Goal: Complete application form

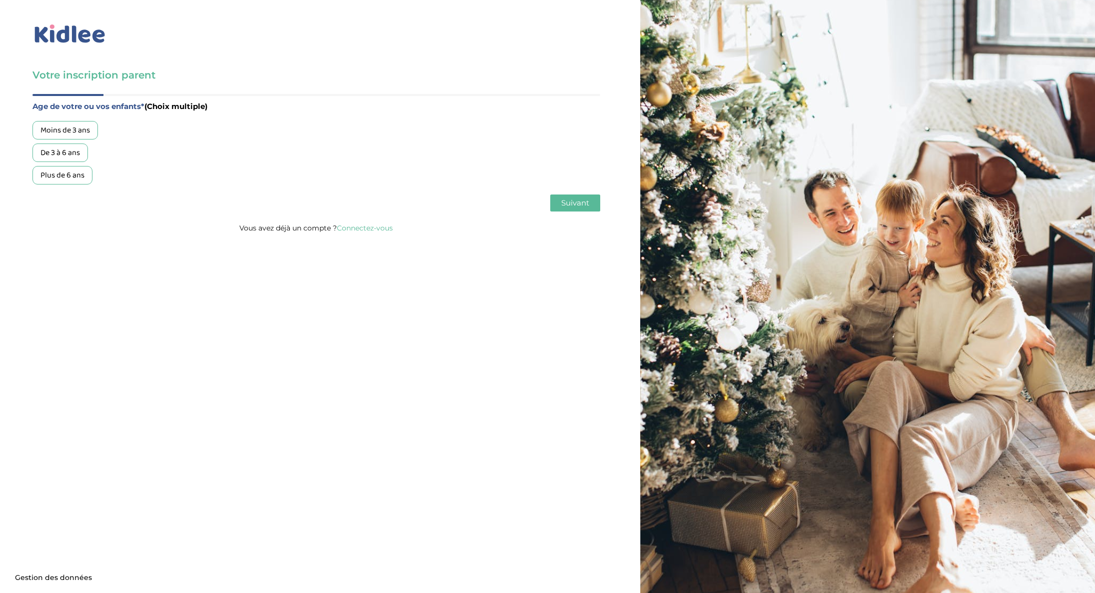
click at [70, 171] on div "Plus de 6 ans" at bounding box center [62, 175] width 60 height 18
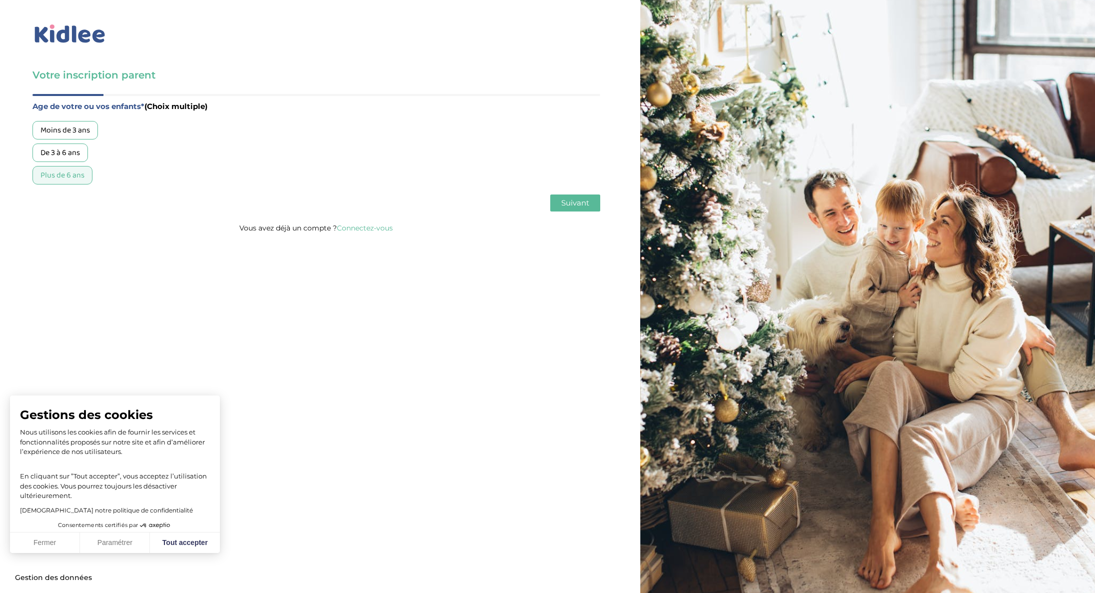
click at [558, 203] on button "Suivant" at bounding box center [575, 202] width 50 height 17
click at [71, 135] on div "Garde régulière" at bounding box center [66, 130] width 69 height 18
click at [561, 198] on button "Suivant" at bounding box center [575, 202] width 50 height 17
click at [63, 150] on div "Entre 30 et 50h/mois" at bounding box center [75, 152] width 87 height 18
click at [565, 207] on span "Suivant" at bounding box center [575, 202] width 28 height 9
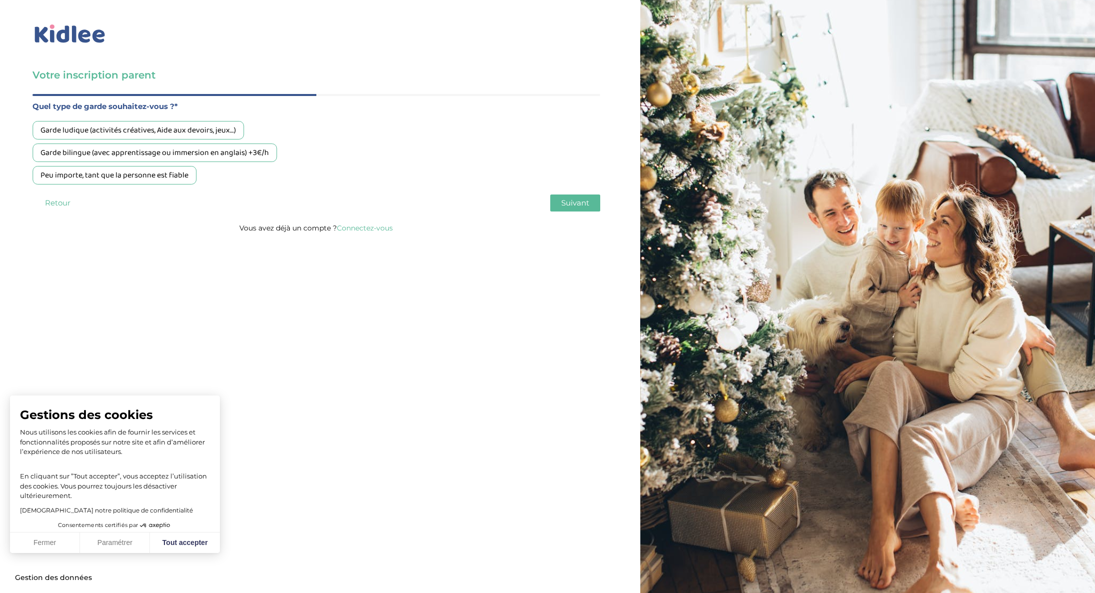
click at [103, 170] on div "Peu importe, tant que la personne est fiable" at bounding box center [114, 175] width 164 height 18
click at [582, 198] on span "Suivant" at bounding box center [575, 202] width 28 height 9
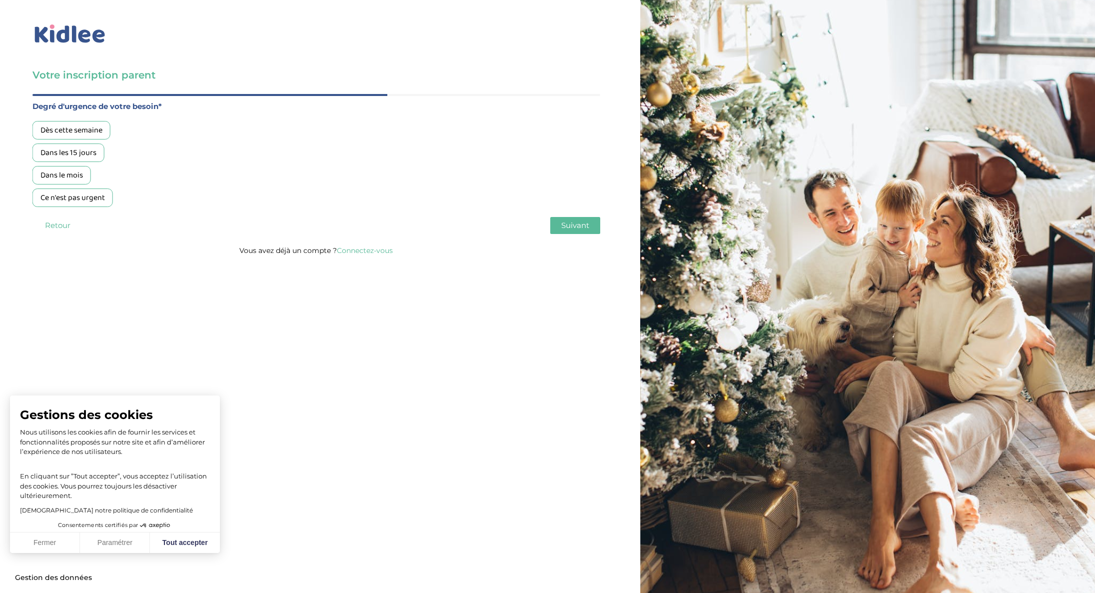
click at [76, 171] on div "Dans le mois" at bounding box center [61, 175] width 58 height 18
click at [588, 232] on button "Suivant" at bounding box center [575, 225] width 50 height 17
click at [95, 139] on div "Oui, via une agence" at bounding box center [72, 130] width 81 height 18
click at [585, 231] on button "Suivant" at bounding box center [575, 225] width 50 height 17
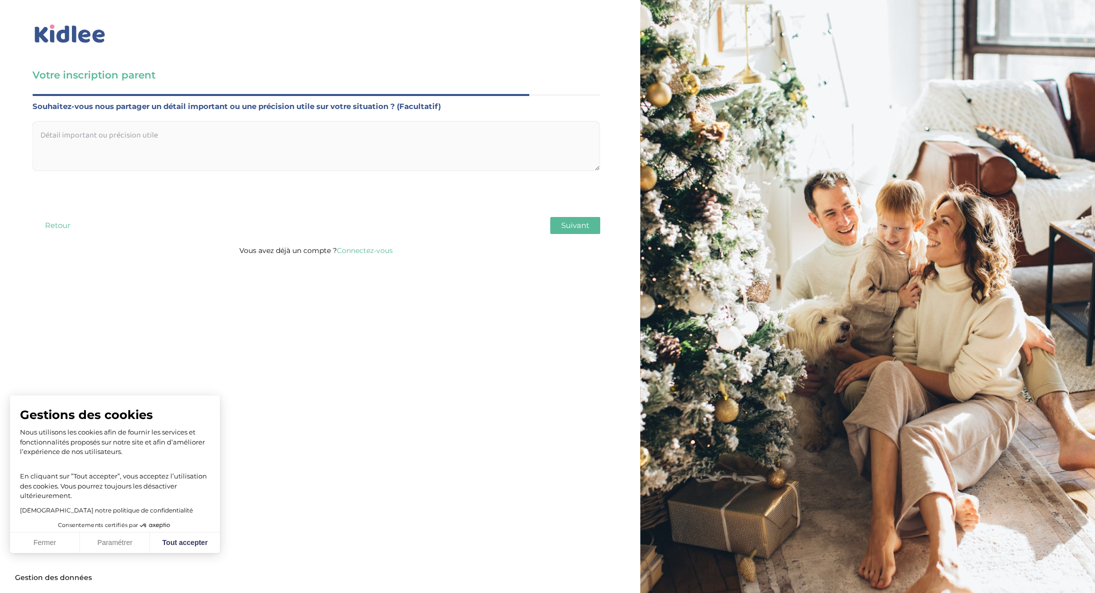
click at [584, 231] on button "Suivant" at bounding box center [575, 225] width 50 height 17
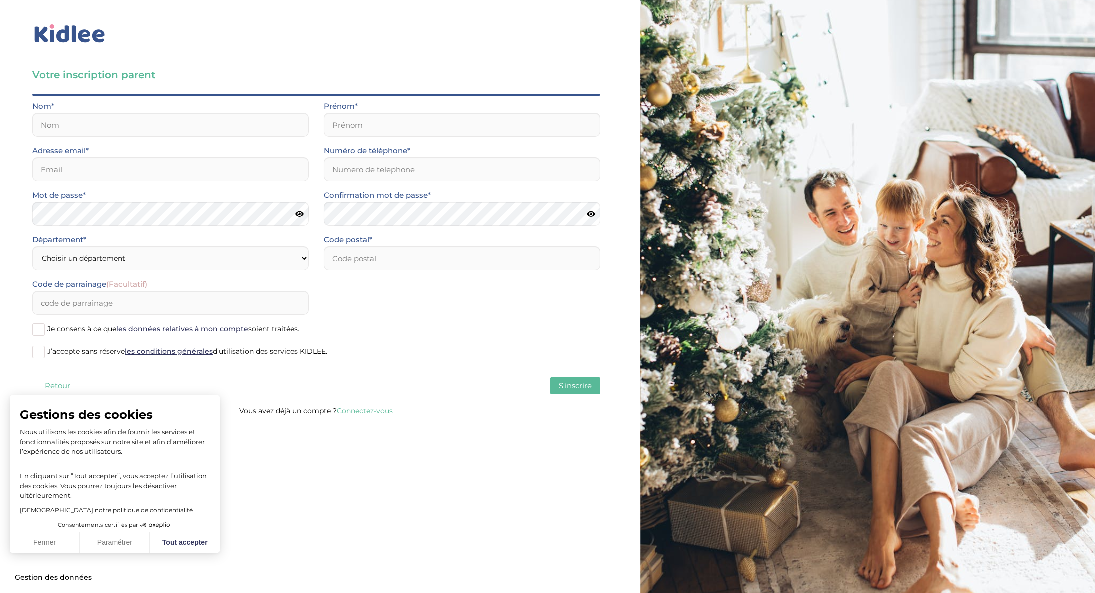
click at [52, 540] on button "Fermer" at bounding box center [45, 542] width 70 height 21
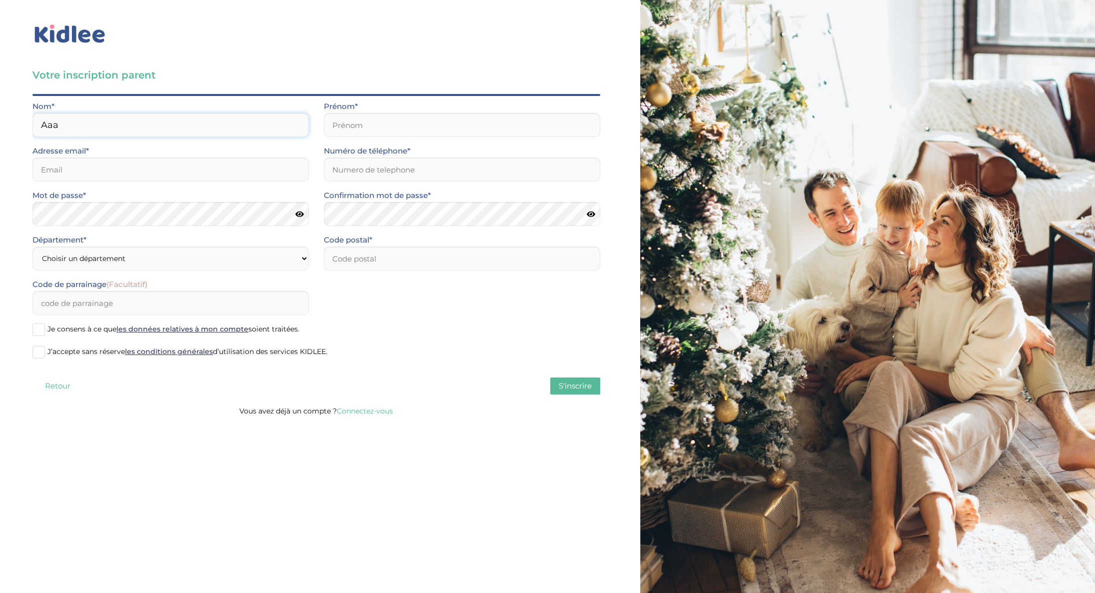
type input "Aaa"
type input "Zzz"
paste input "alt.c3-ep7ii3u@yopmail.com"
type input "alt.c3-ep7ii3u@yopmail.com"
paste input "46738644998"
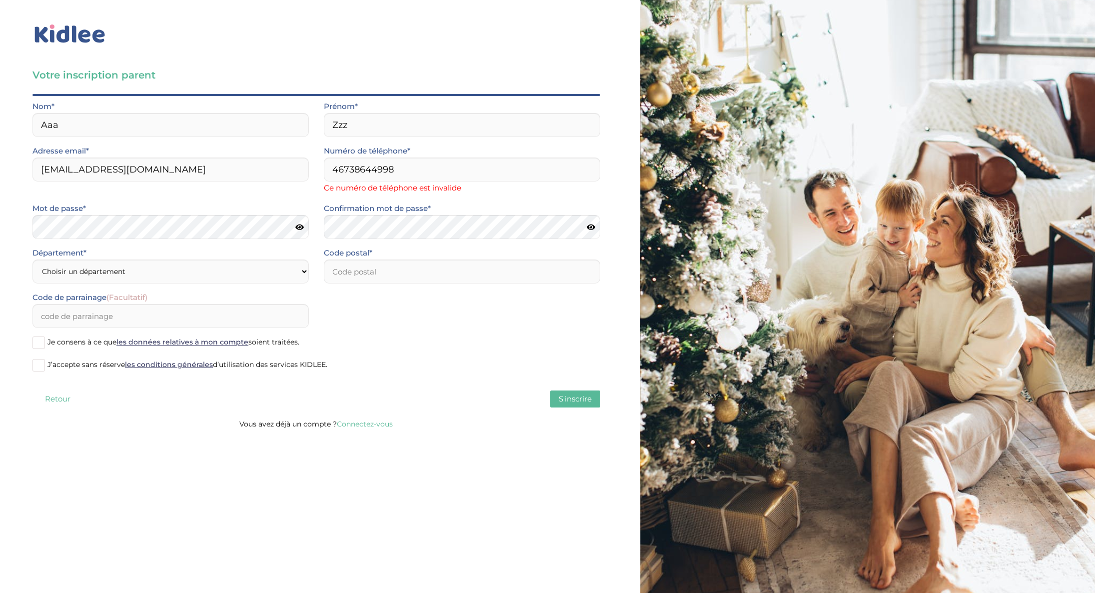
click at [364, 299] on div "Code de parrainage (Facultatif)" at bounding box center [316, 313] width 583 height 44
drag, startPoint x: 453, startPoint y: 166, endPoint x: 256, endPoint y: 167, distance: 196.4
click at [256, 167] on div "Adresse email* alt.c3-ep7ii3u@yopmail.com Numéro de téléphone* 46738644998 Ce n…" at bounding box center [316, 172] width 583 height 57
paste input "33780763733"
click at [386, 319] on div "Code de parrainage (Facultatif)" at bounding box center [316, 313] width 583 height 44
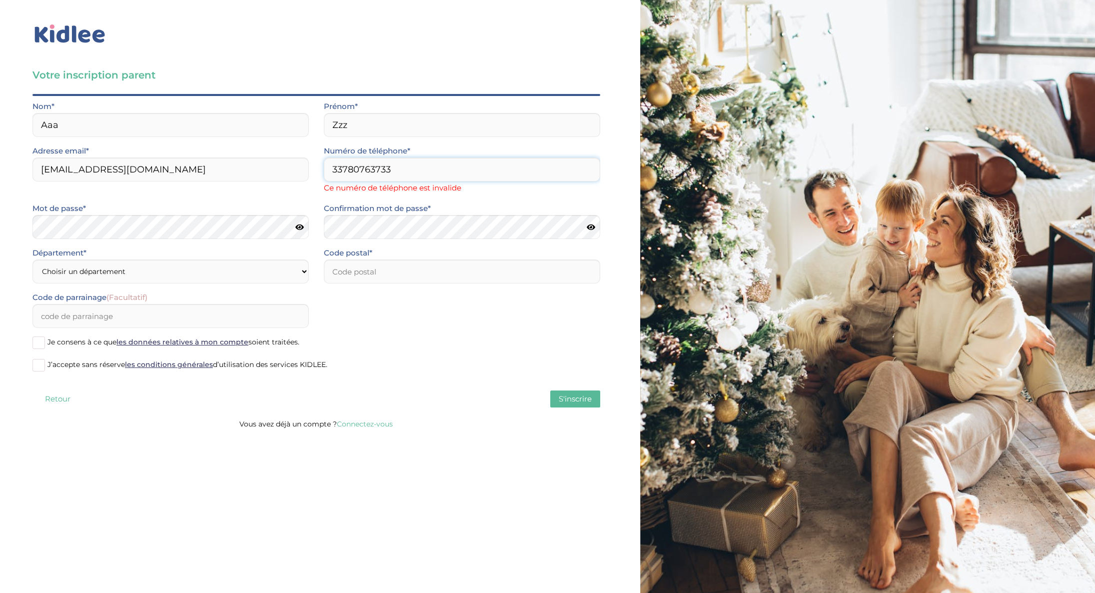
drag, startPoint x: 343, startPoint y: 169, endPoint x: 323, endPoint y: 171, distance: 19.6
click at [324, 171] on input "33780763733" at bounding box center [462, 169] width 276 height 24
type input "0780763733"
click at [394, 297] on div "Code de parrainage (Facultatif)" at bounding box center [316, 313] width 583 height 44
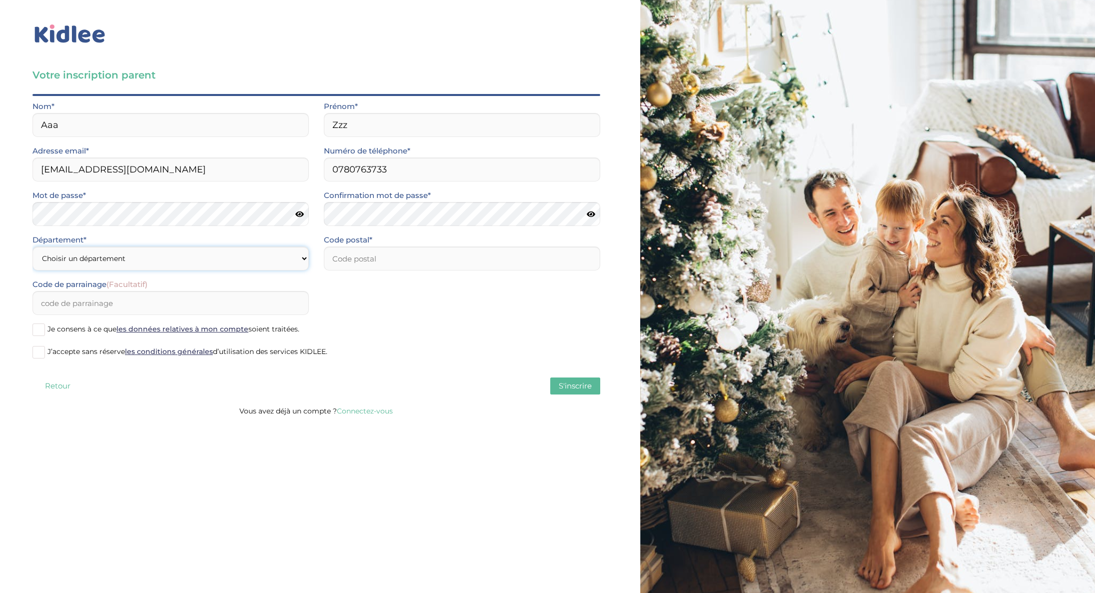
select select "75"
click at [333, 256] on input "number" at bounding box center [462, 258] width 276 height 24
click at [349, 290] on form "Nom* Aaa Prénom* Zzz Adresse email* alt.c3-ep7ii3u@yopmail.com Numéro de téléph…" at bounding box center [316, 233] width 568 height 267
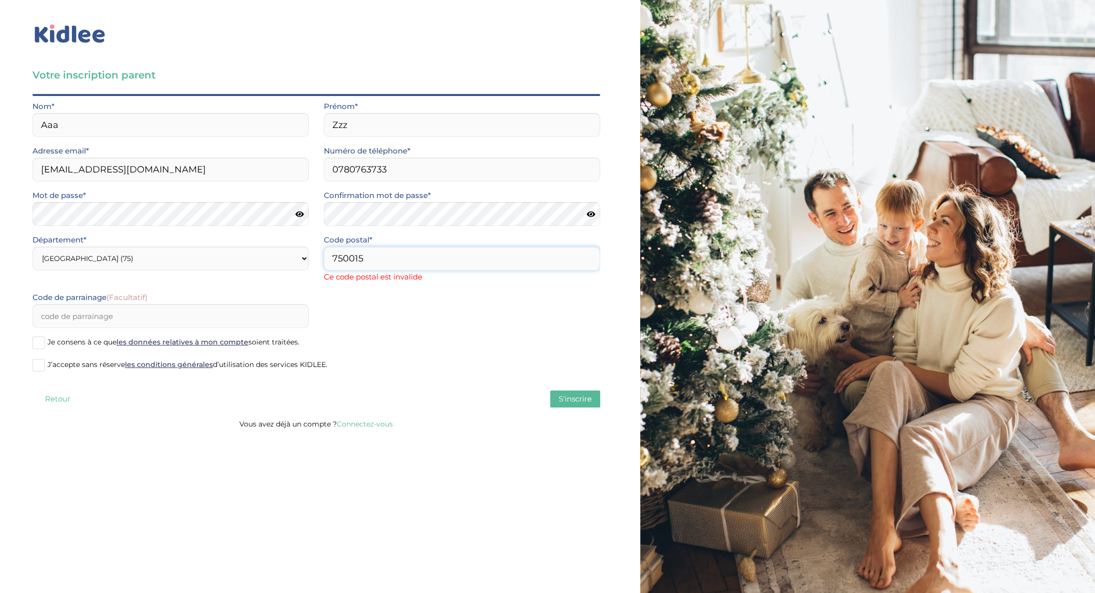
click at [354, 259] on input "750015" at bounding box center [462, 258] width 276 height 24
type input "75015"
click at [367, 320] on div "Code de parrainage (Facultatif)" at bounding box center [316, 313] width 583 height 44
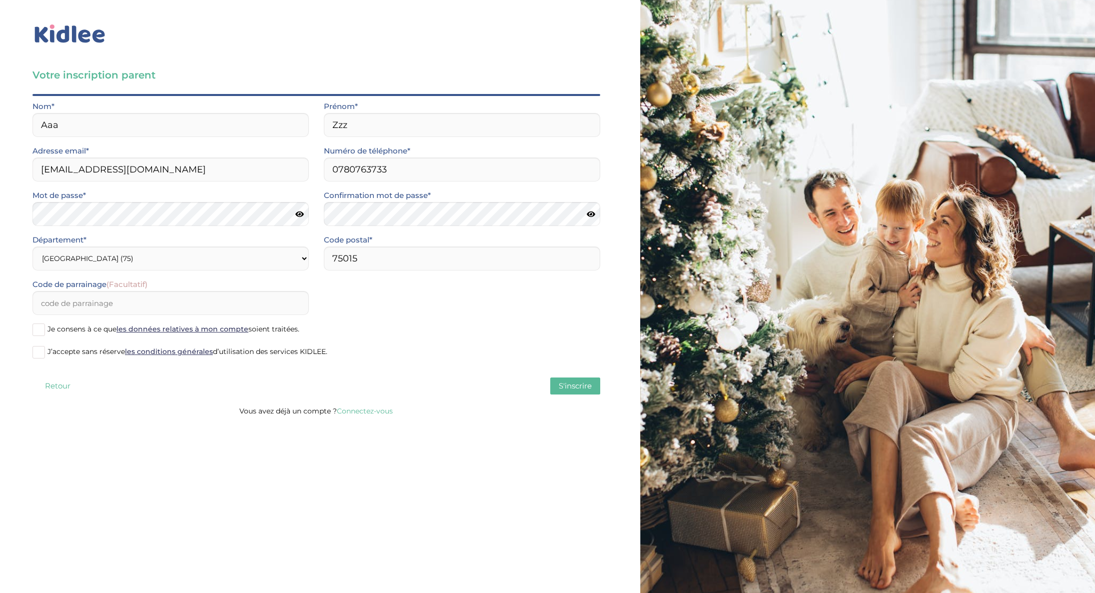
click at [43, 330] on span at bounding box center [38, 329] width 12 height 12
click at [0, 0] on input "Je consens à ce que les données relatives à mon compte soient traitées." at bounding box center [0, 0] width 0 height 0
click at [43, 349] on span at bounding box center [38, 352] width 12 height 12
click at [0, 0] on input "J’accepte sans réserve les conditions générales d’utilisation des services KIDL…" at bounding box center [0, 0] width 0 height 0
click at [562, 383] on span "S'inscrire" at bounding box center [575, 385] width 33 height 9
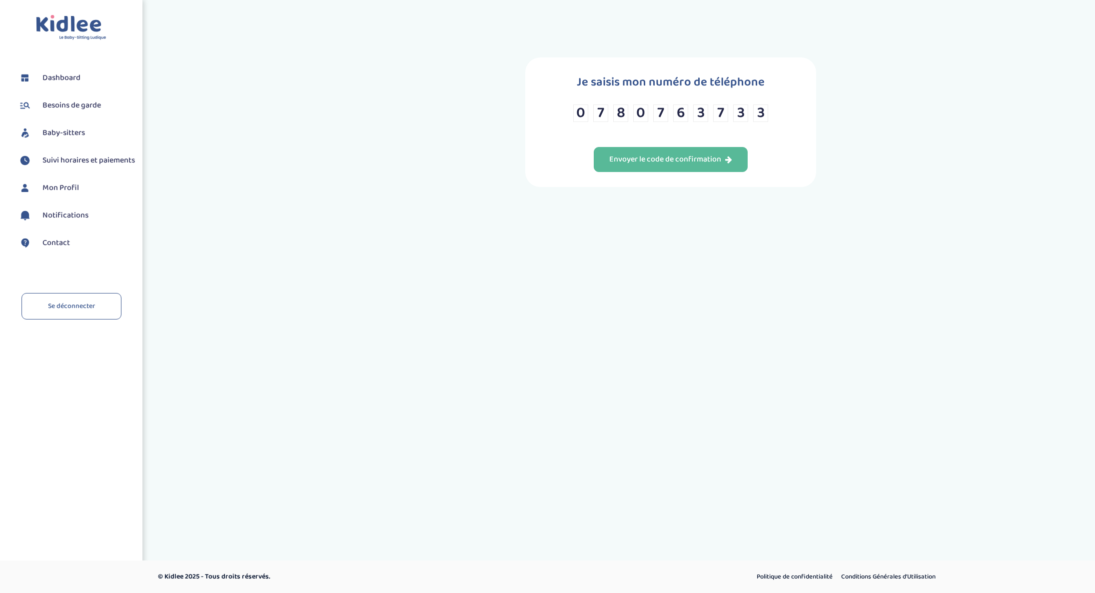
click at [585, 122] on input "0" at bounding box center [580, 112] width 15 height 17
click at [589, 250] on div "Toggle navigation FAQ Aaa Zzz Dashboard Besoins de garde Baby-sitters Suivi hor…" at bounding box center [547, 175] width 1095 height 350
click at [658, 165] on div "Envoyer le code de confirmation" at bounding box center [670, 159] width 123 height 11
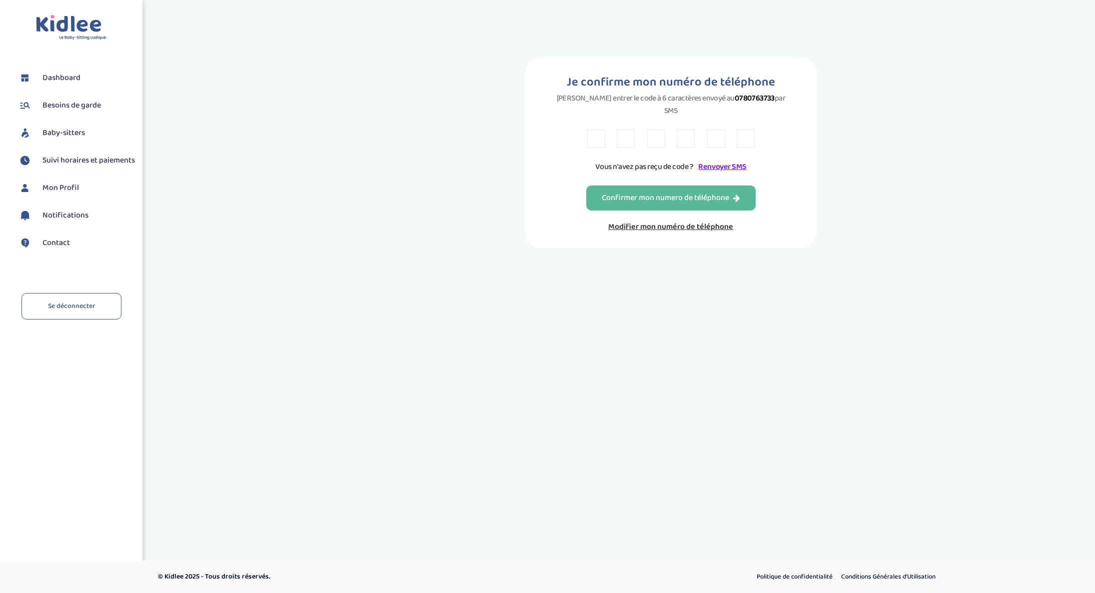
click at [723, 164] on link "Renvoyer SMS" at bounding box center [722, 166] width 48 height 12
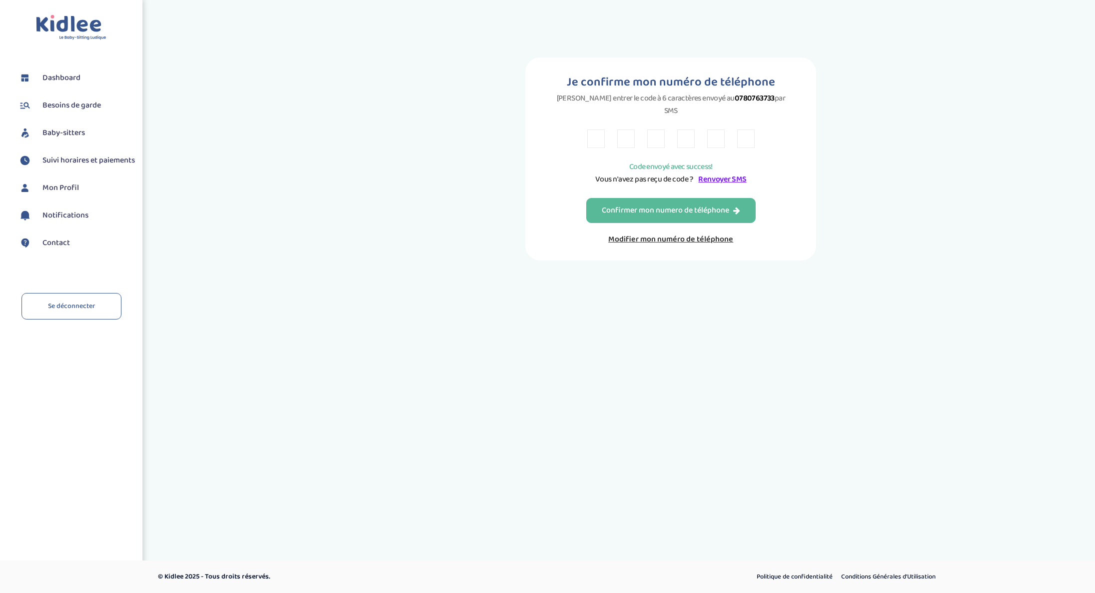
click at [650, 233] on link "Modifier mon numéro de téléphone" at bounding box center [670, 239] width 169 height 12
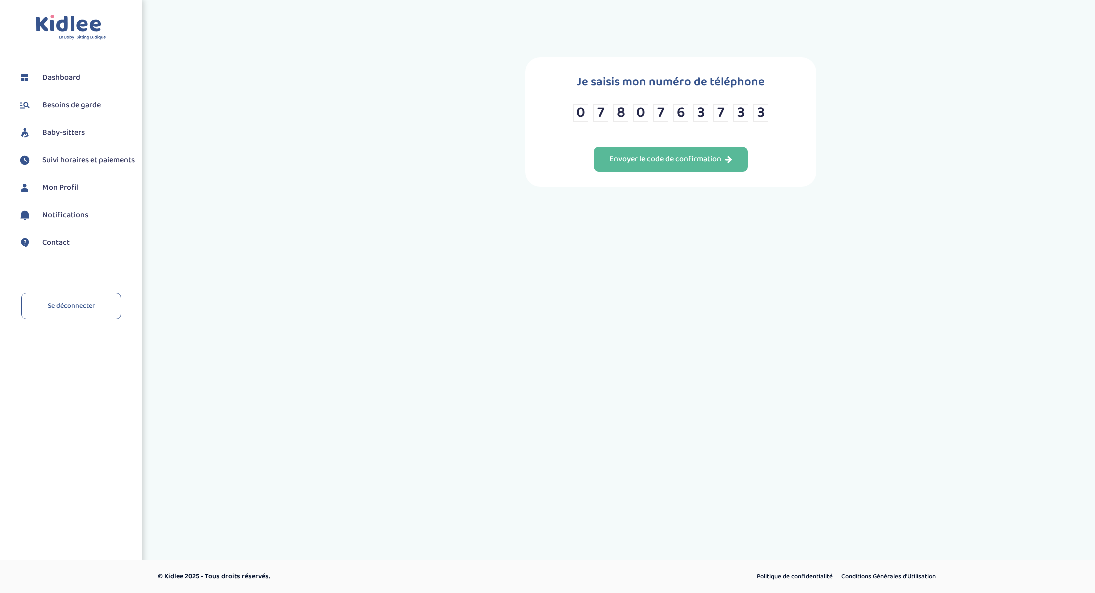
drag, startPoint x: 579, startPoint y: 113, endPoint x: 796, endPoint y: 126, distance: 217.3
click at [796, 126] on div "Je saisis mon numéro de téléphone 0 7 8 0 7 6 3 7 3 3 Envoyer le code de confir…" at bounding box center [670, 121] width 291 height 129
drag, startPoint x: 596, startPoint y: 114, endPoint x: 614, endPoint y: 119, distance: 18.2
click at [614, 119] on div "7 8 0 7 6 3 7 3 3" at bounding box center [670, 112] width 195 height 17
drag, startPoint x: 617, startPoint y: 117, endPoint x: 649, endPoint y: 122, distance: 32.3
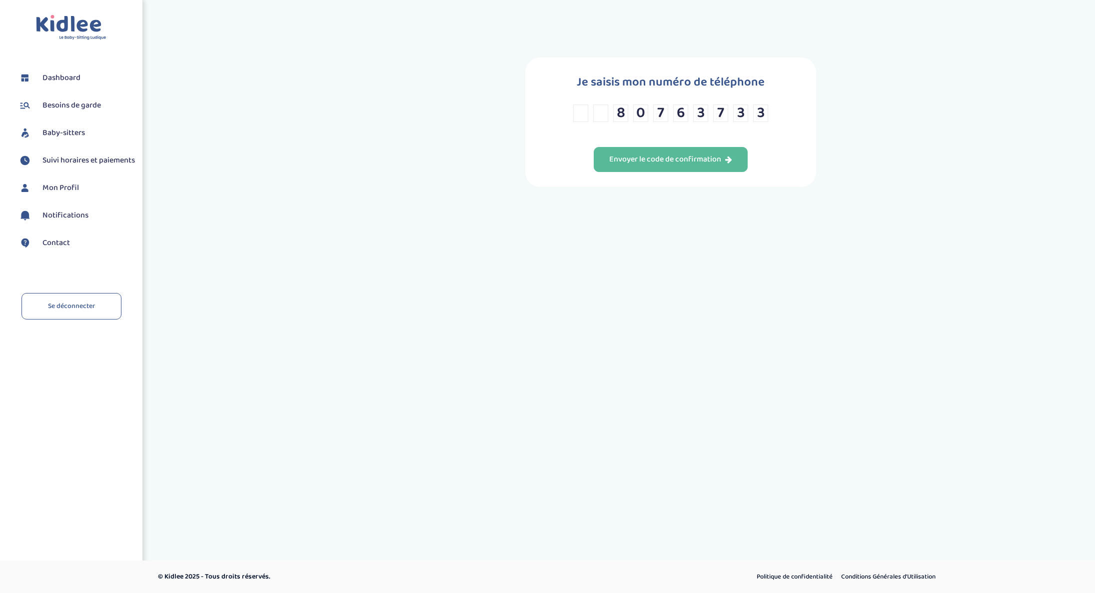
click at [649, 122] on div "8 0 7 6 3 7 3 3" at bounding box center [670, 112] width 195 height 17
drag, startPoint x: 640, startPoint y: 115, endPoint x: 645, endPoint y: 119, distance: 6.4
click at [645, 119] on input "0" at bounding box center [640, 112] width 15 height 17
drag, startPoint x: 658, startPoint y: 117, endPoint x: 686, endPoint y: 122, distance: 28.4
click at [686, 122] on div "7 6 3 7 3 3" at bounding box center [670, 112] width 195 height 17
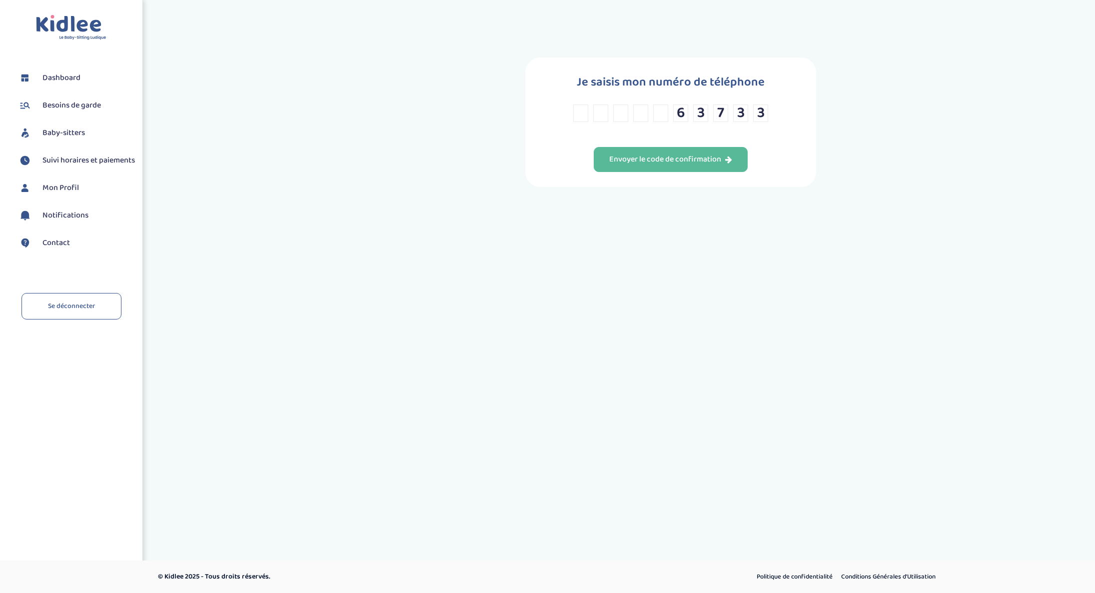
drag, startPoint x: 676, startPoint y: 117, endPoint x: 707, endPoint y: 118, distance: 30.5
click at [706, 119] on div "6 3 7 3 3" at bounding box center [670, 112] width 195 height 17
drag, startPoint x: 697, startPoint y: 116, endPoint x: 724, endPoint y: 120, distance: 27.3
click at [724, 120] on div "3 7 3 3" at bounding box center [670, 112] width 195 height 17
drag, startPoint x: 717, startPoint y: 119, endPoint x: 753, endPoint y: 124, distance: 35.8
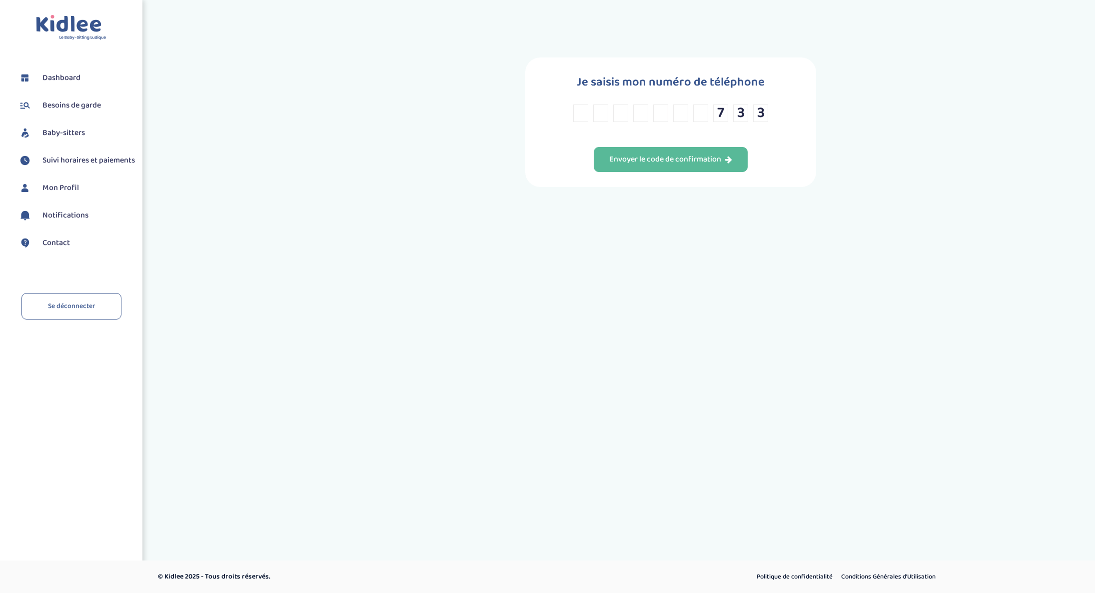
click at [744, 122] on div "7 3 3" at bounding box center [670, 112] width 195 height 17
drag, startPoint x: 742, startPoint y: 121, endPoint x: 761, endPoint y: 124, distance: 19.2
click at [754, 122] on div "3 3" at bounding box center [670, 112] width 195 height 17
click at [763, 121] on input "3" at bounding box center [760, 112] width 15 height 17
paste input "3"
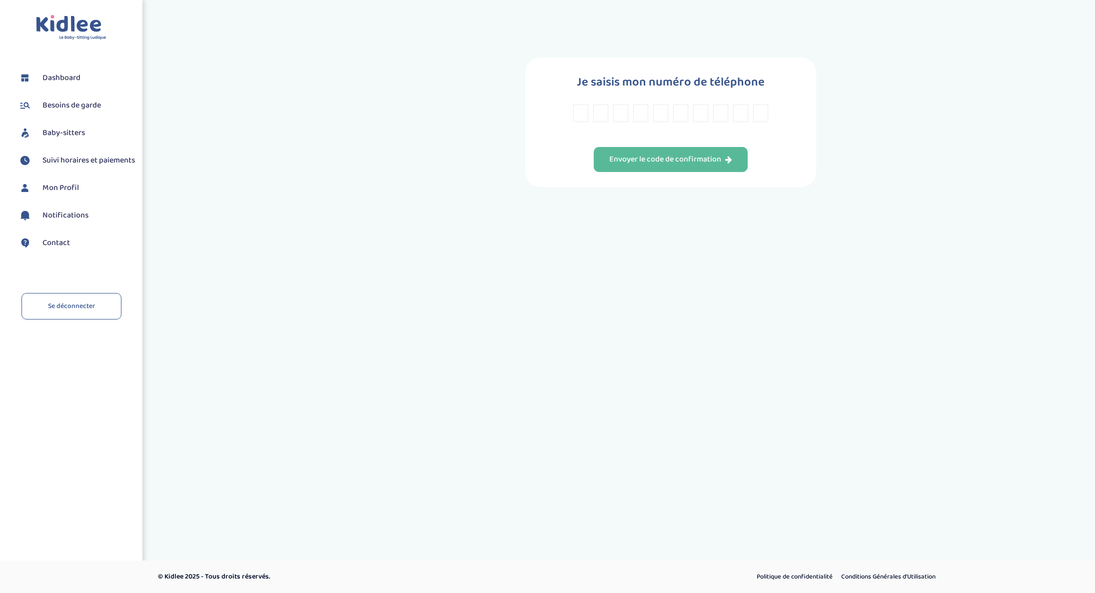
type input "3"
paste input "3"
type input "3"
paste input "3"
type input "3"
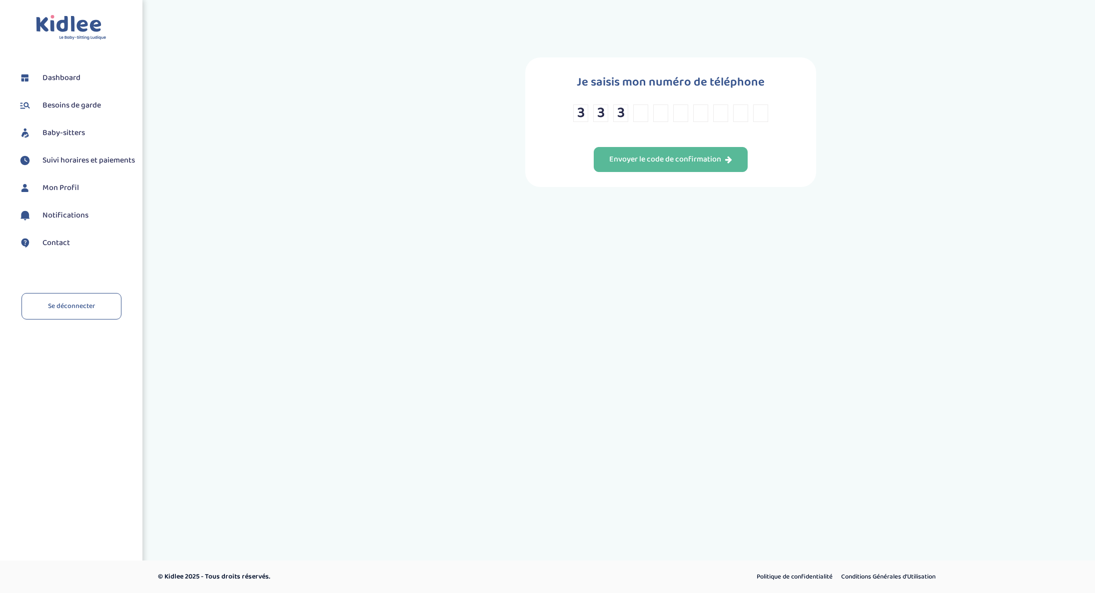
paste input "3"
type input "3"
paste input "3"
type input "3"
paste input "3"
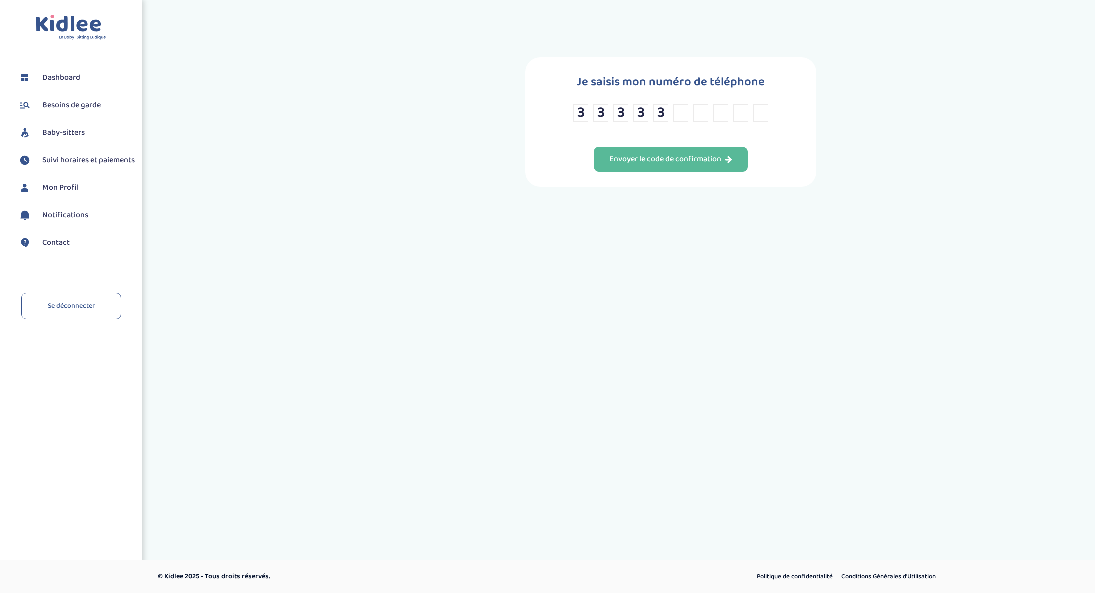
type input "3"
paste input "3"
type input "3"
paste input "3"
type input "3"
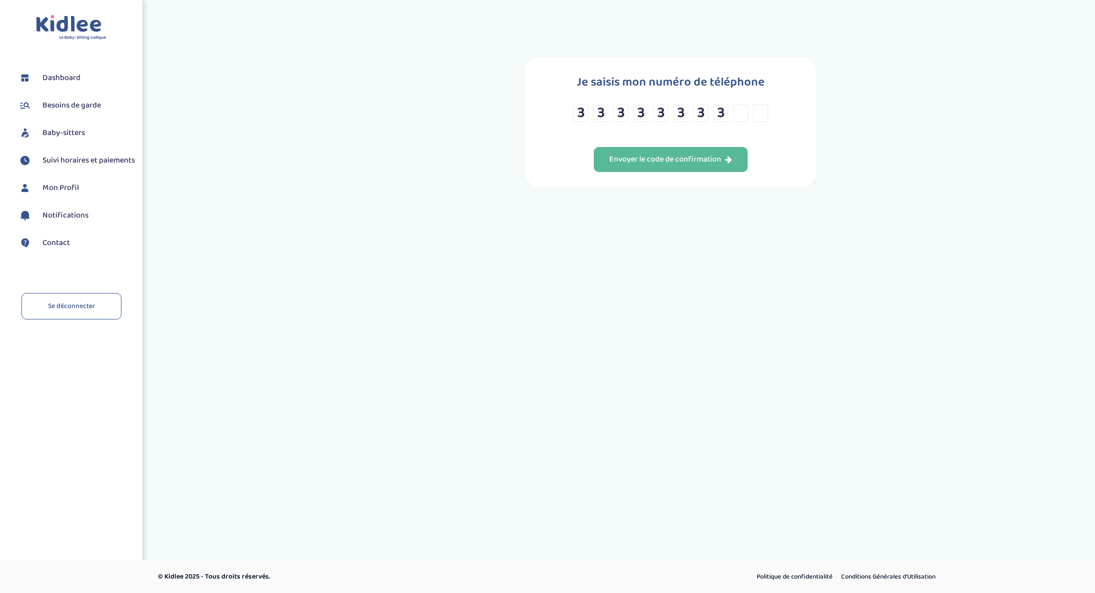
paste input "3"
type input "3"
paste input "3"
type input "3"
drag, startPoint x: 581, startPoint y: 119, endPoint x: 657, endPoint y: 119, distance: 75.5
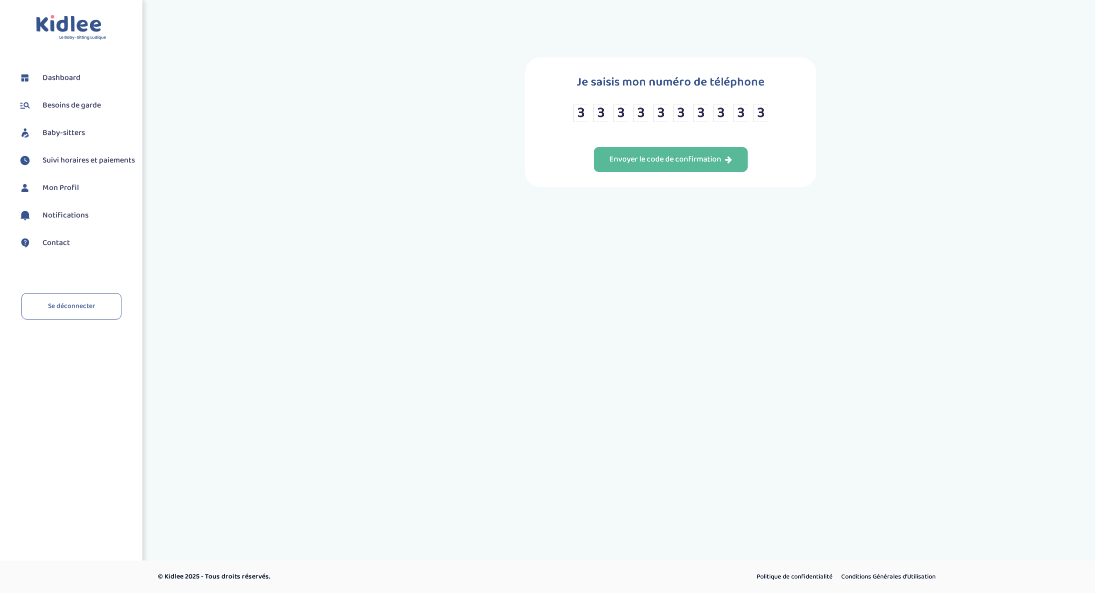
click at [657, 119] on div "3 3 3 3 3 3 3 3 3 3" at bounding box center [670, 112] width 195 height 17
click at [765, 117] on input "3" at bounding box center [760, 112] width 15 height 17
type input "0"
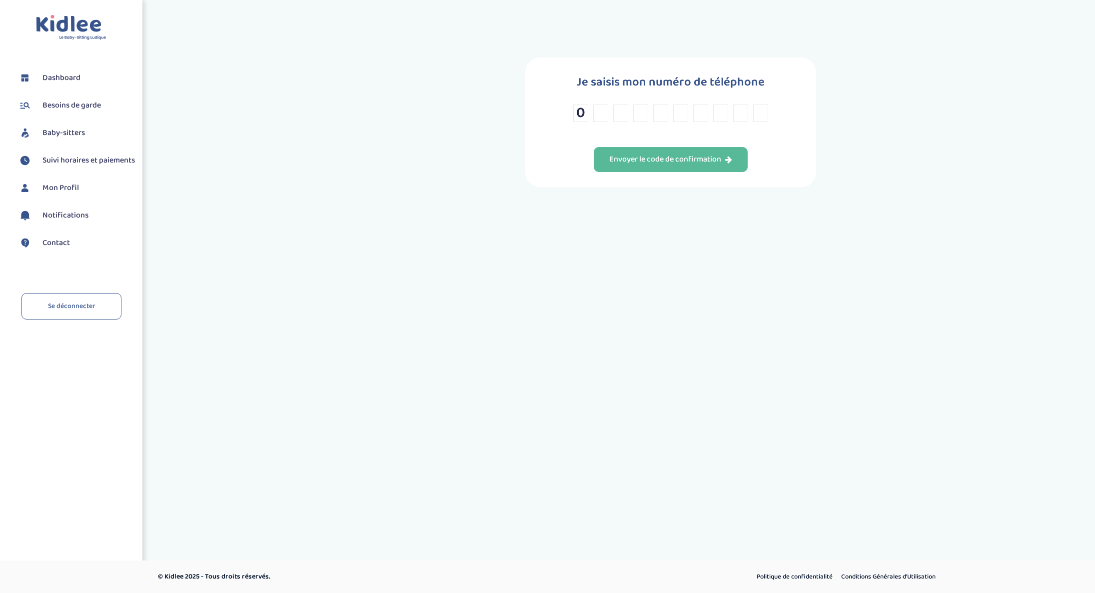
type input "7"
type input "4"
type input "5"
type input "9"
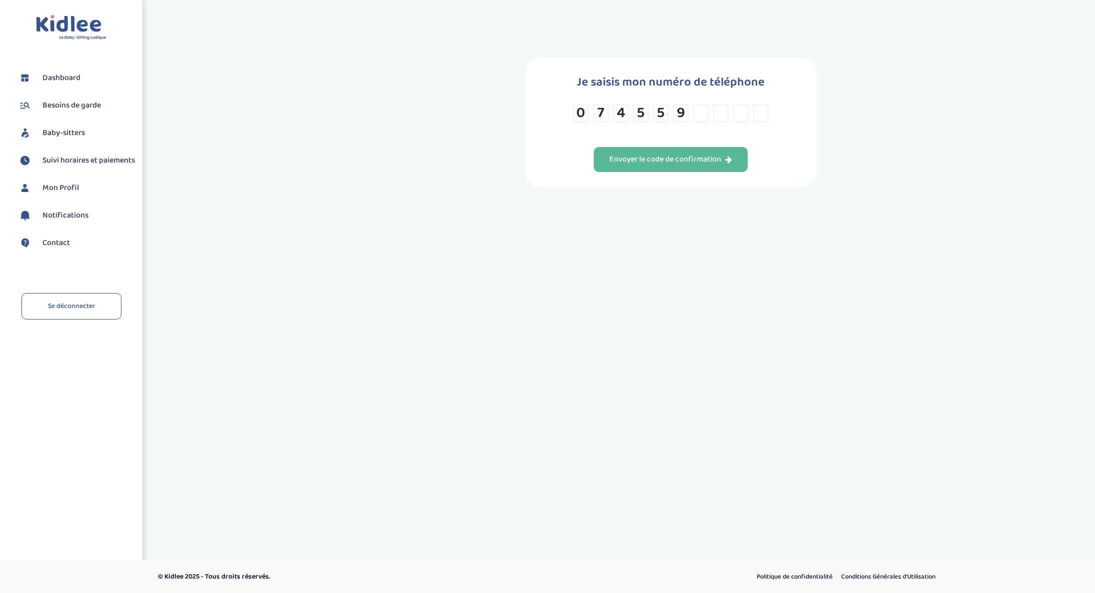
type input "3"
type input "5"
type input "8"
type input "1"
click at [700, 164] on div "Envoyer le code de confirmation" at bounding box center [670, 159] width 123 height 11
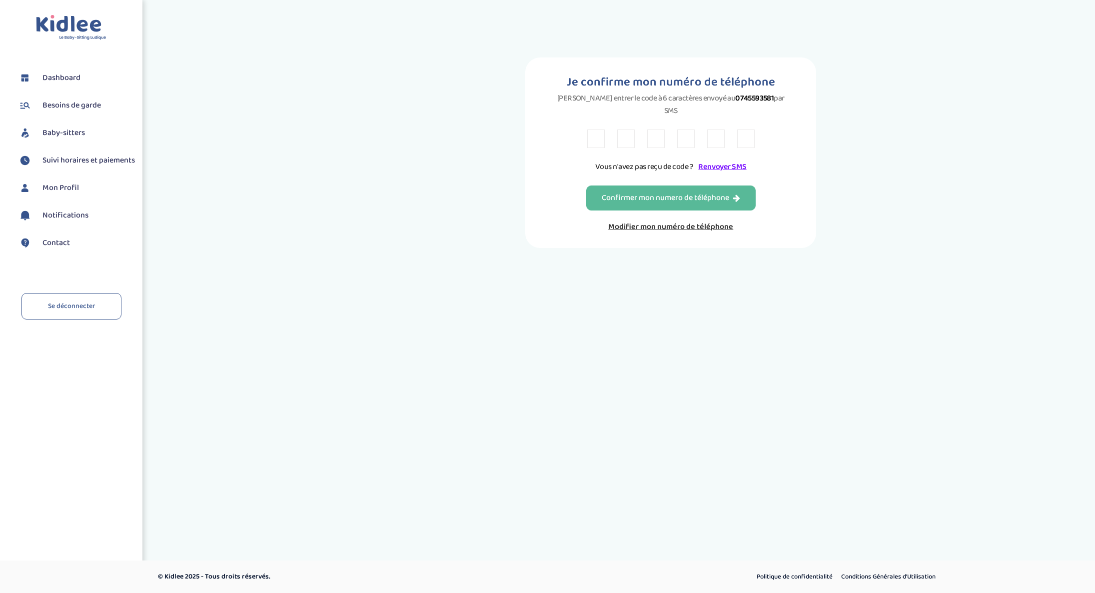
click at [727, 160] on link "Renvoyer SMS" at bounding box center [722, 166] width 48 height 12
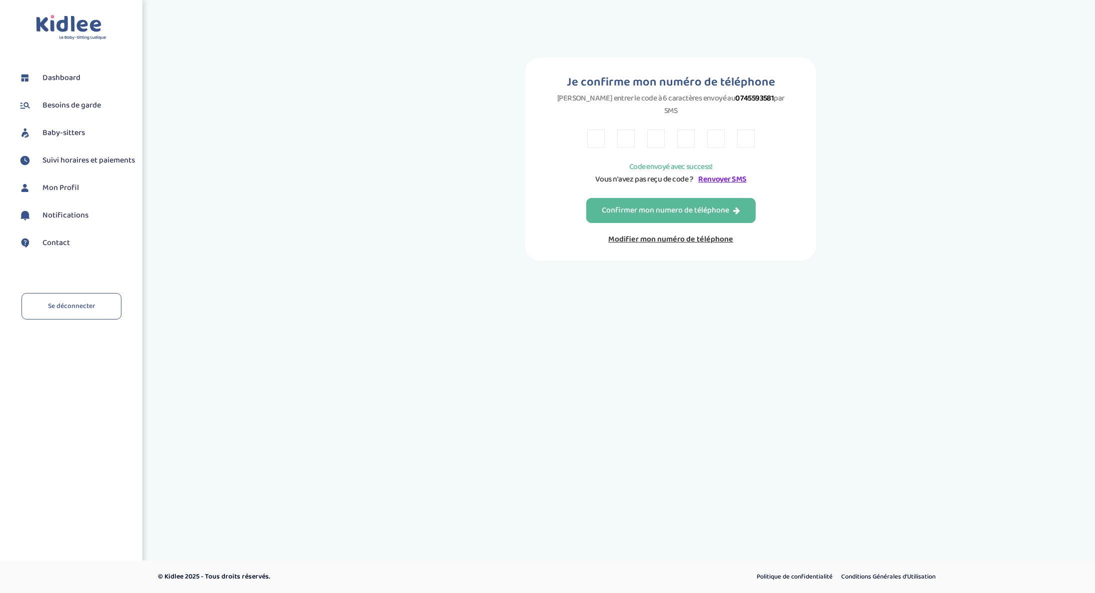
click at [48, 77] on span "Dashboard" at bounding box center [61, 78] width 38 height 12
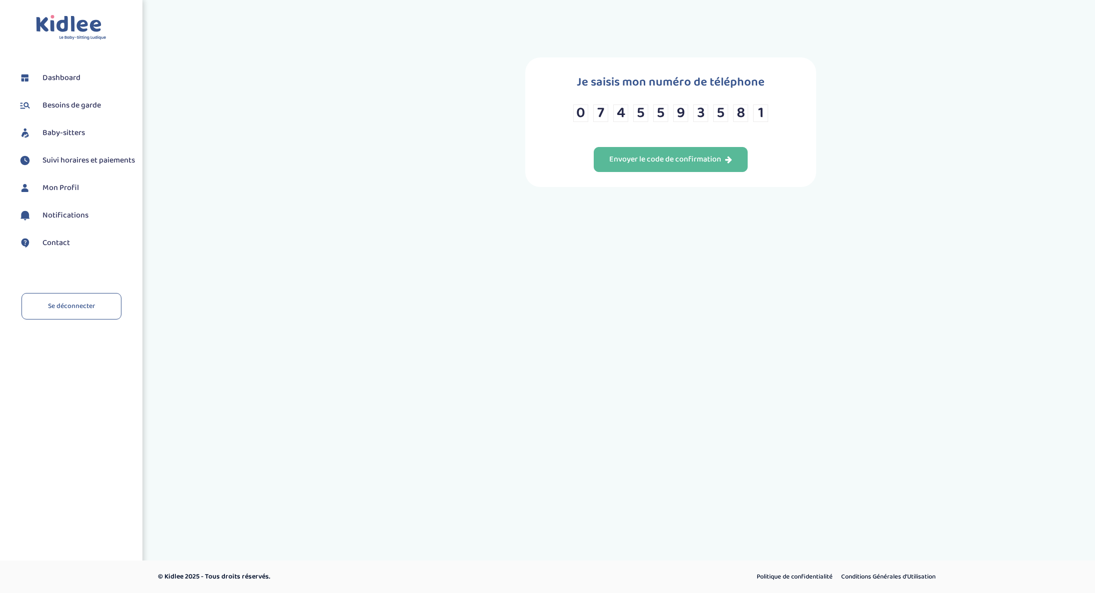
click at [56, 102] on span "Besoins de garde" at bounding box center [71, 105] width 58 height 12
click at [65, 134] on span "Baby-sitters" at bounding box center [63, 133] width 42 height 12
click at [64, 164] on span "Suivi horaires et paiements" at bounding box center [88, 160] width 92 height 12
click at [808, 576] on link "Politique de confidentialité" at bounding box center [794, 576] width 83 height 13
click at [55, 249] on span "Contact" at bounding box center [55, 243] width 27 height 12
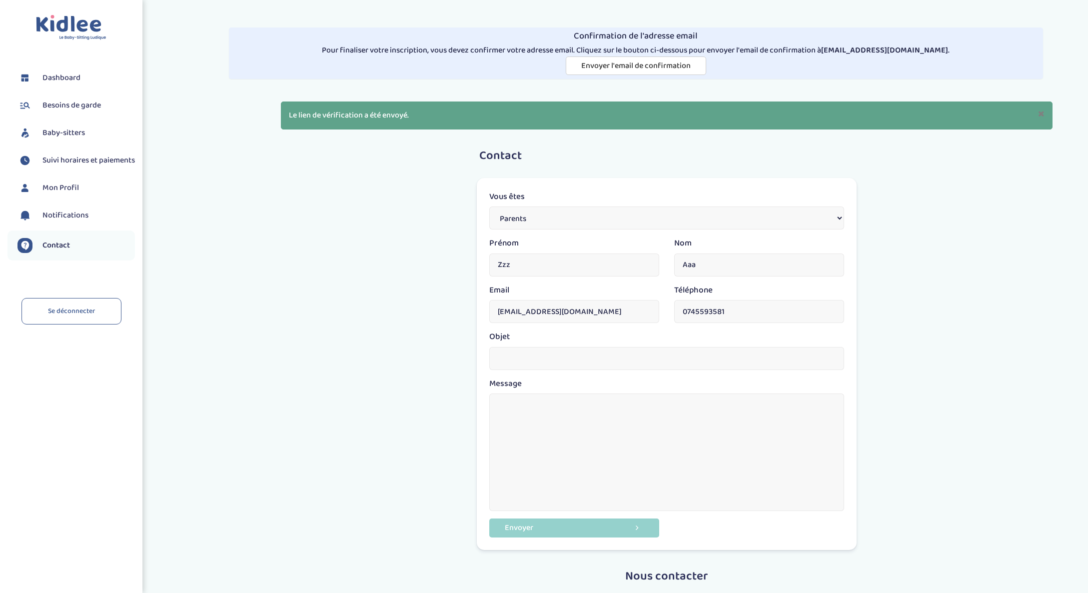
click at [62, 218] on span "Notifications" at bounding box center [65, 215] width 46 height 12
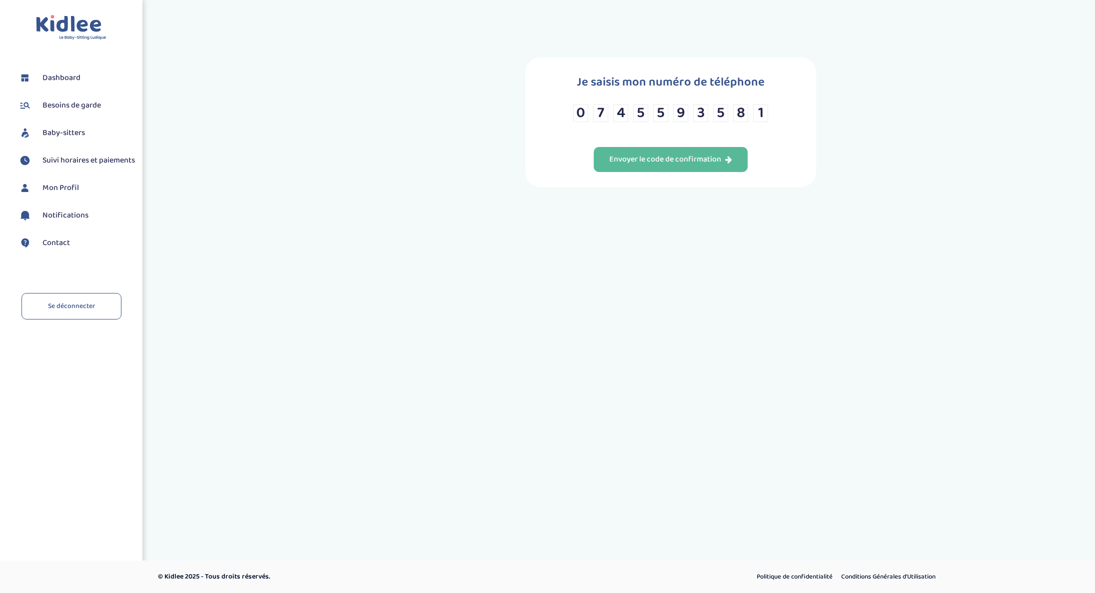
click at [63, 200] on li "Mon Profil" at bounding box center [70, 187] width 127 height 25
click at [63, 193] on span "Mon Profil" at bounding box center [60, 188] width 36 height 12
click at [65, 173] on li "Suivi horaires et paiements" at bounding box center [70, 160] width 127 height 25
